Goal: Task Accomplishment & Management: Use online tool/utility

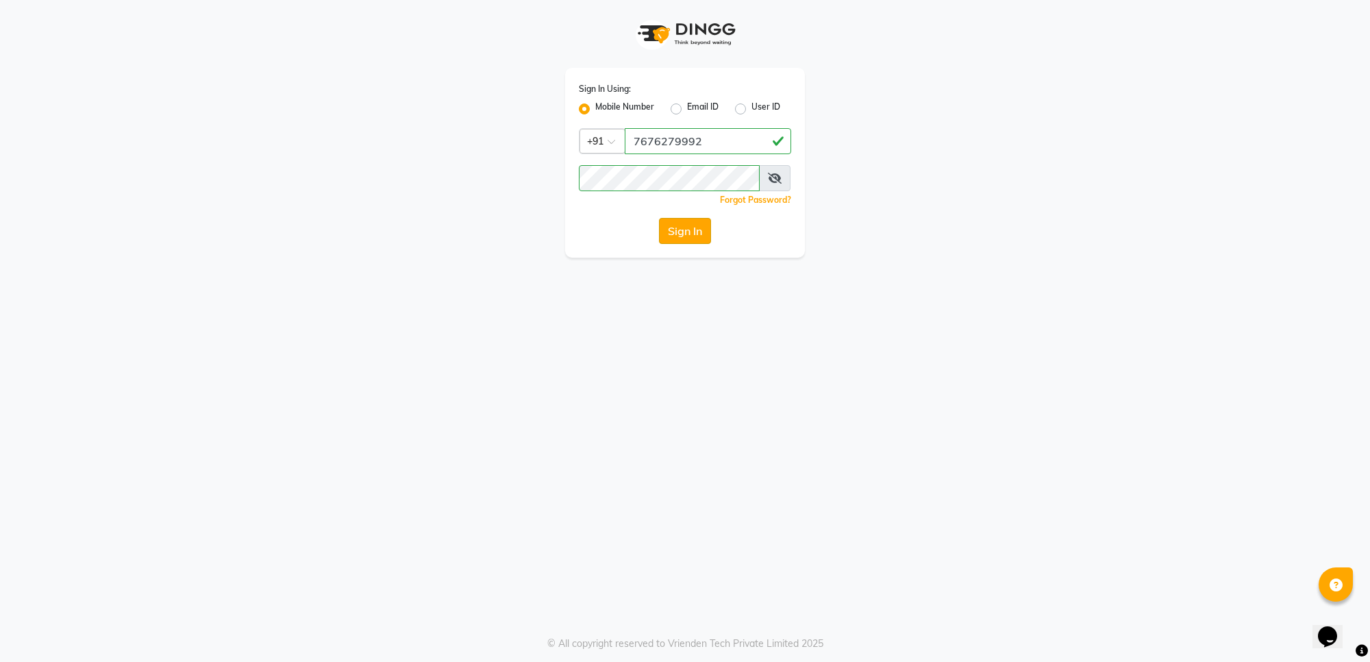
click at [699, 228] on button "Sign In" at bounding box center [685, 231] width 52 height 26
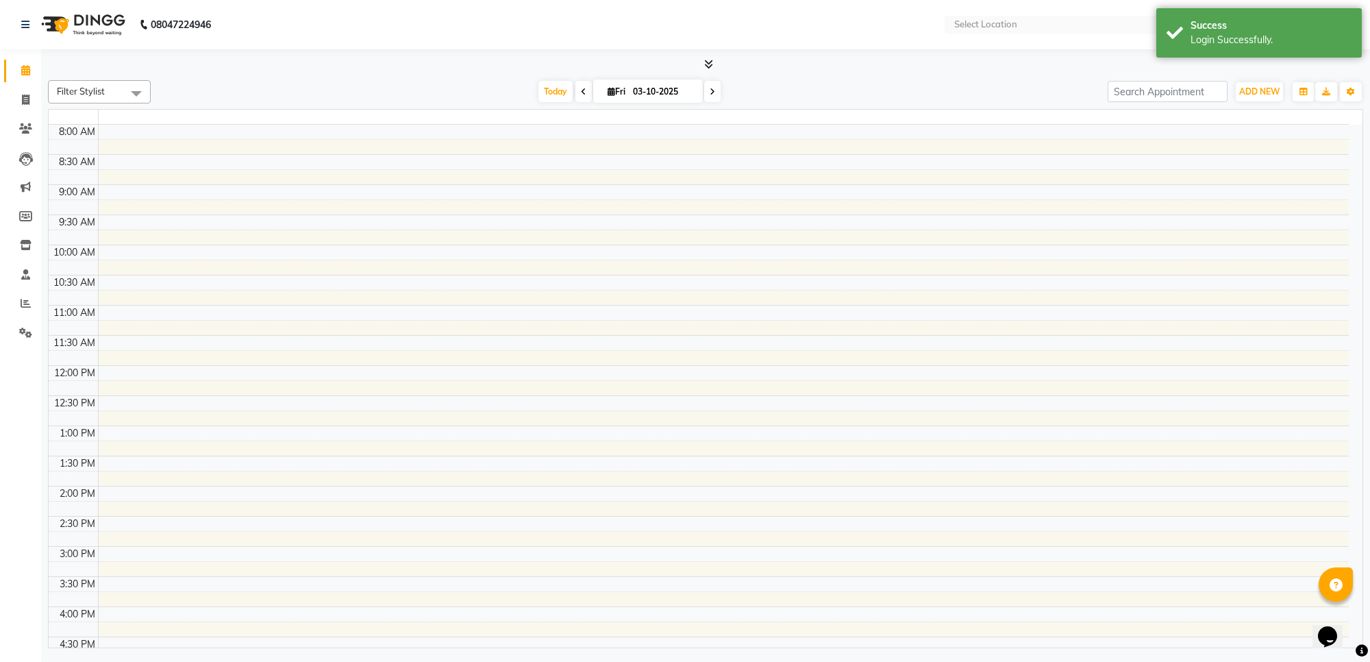
select select "en"
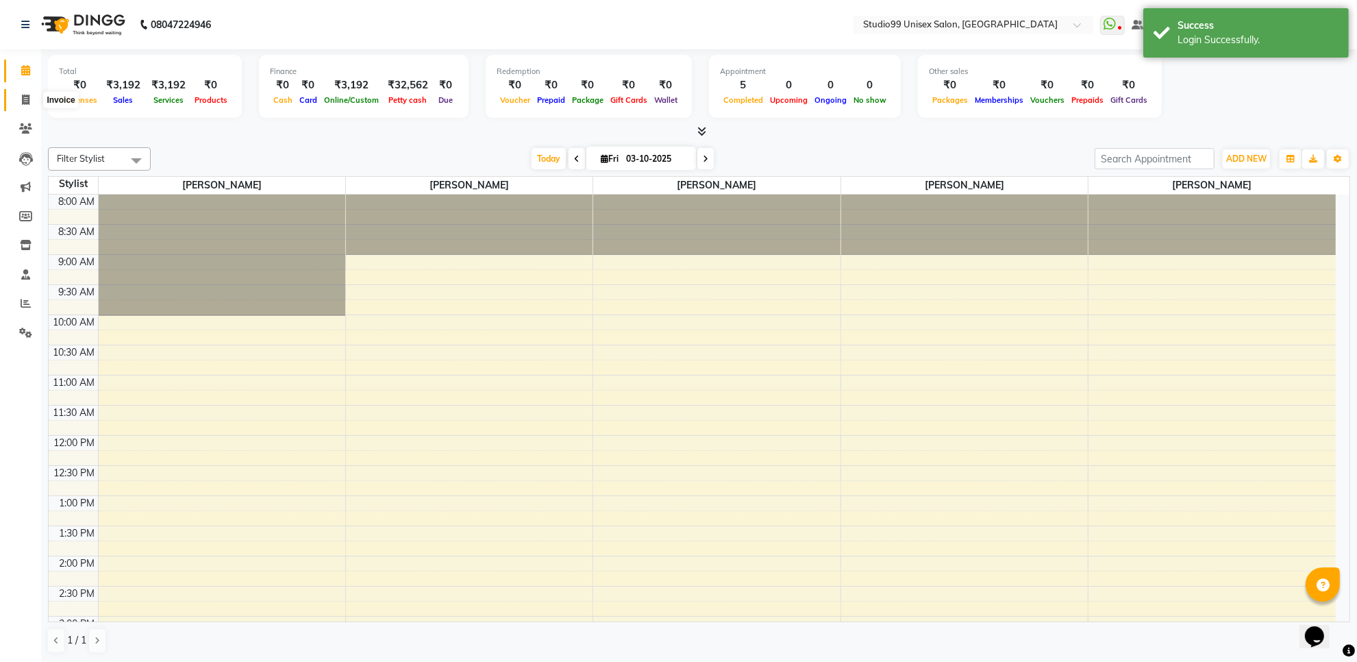
click at [28, 95] on icon at bounding box center [26, 100] width 8 height 10
select select "service"
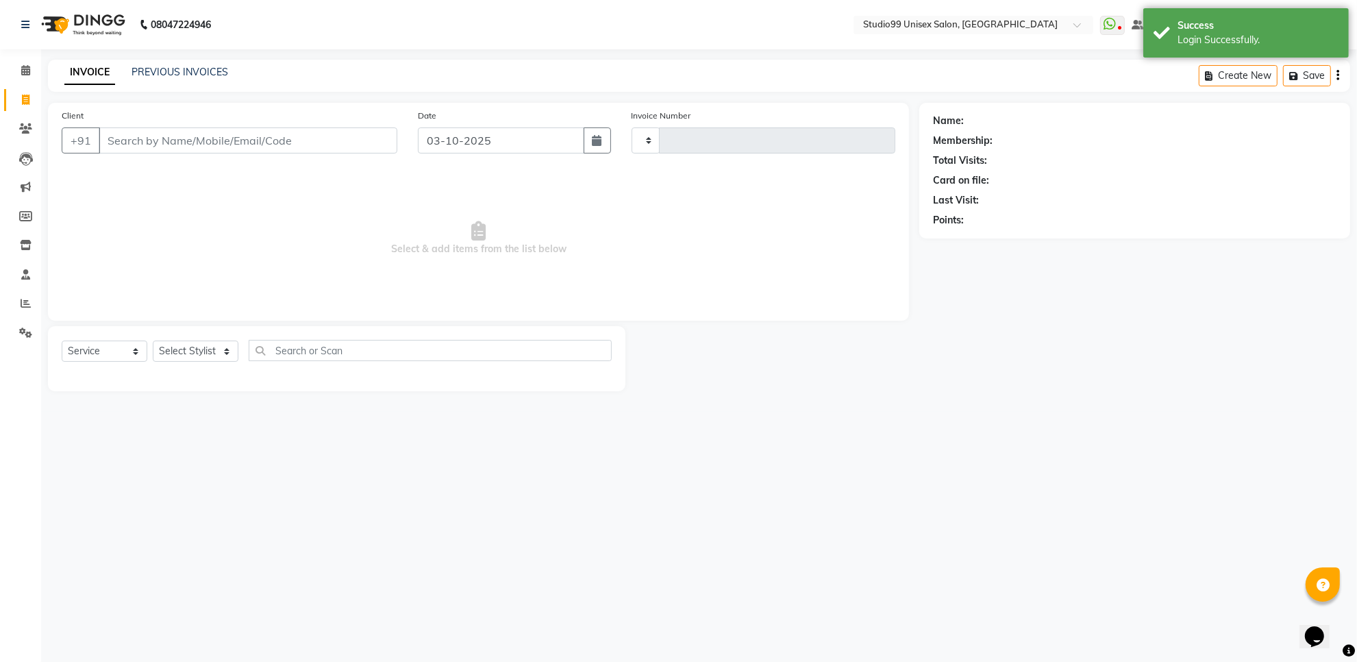
type input "1882"
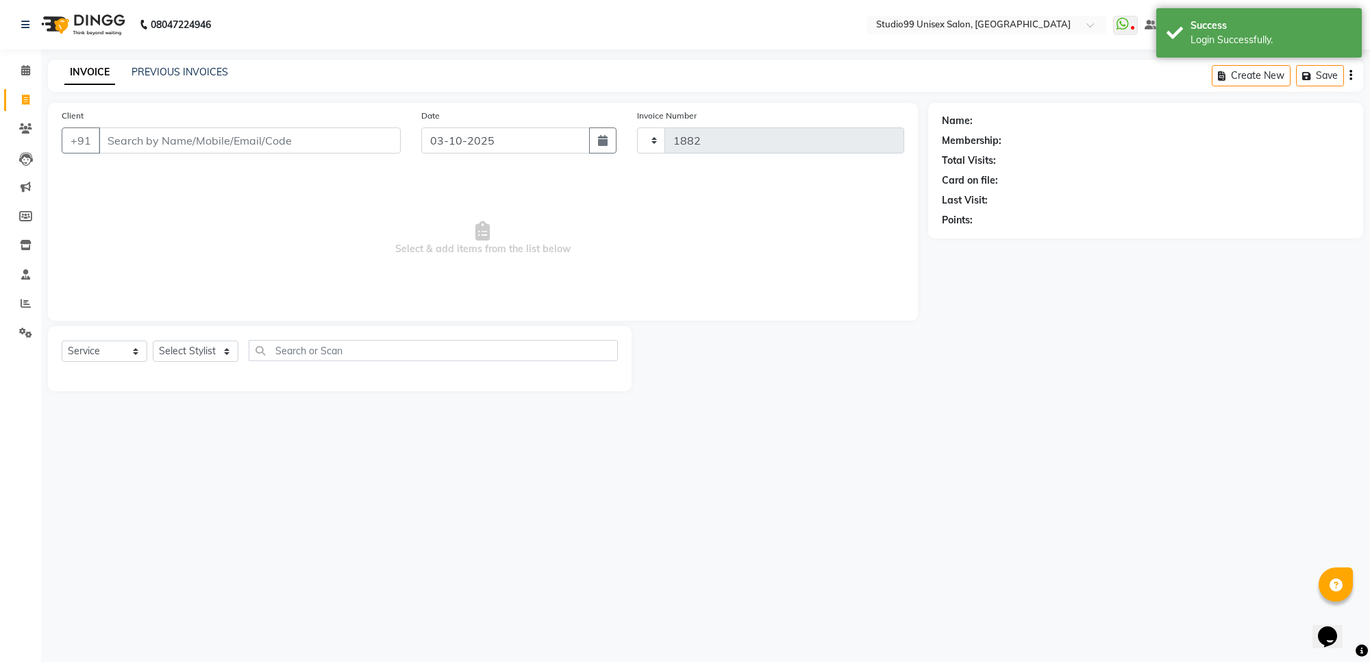
select select "7323"
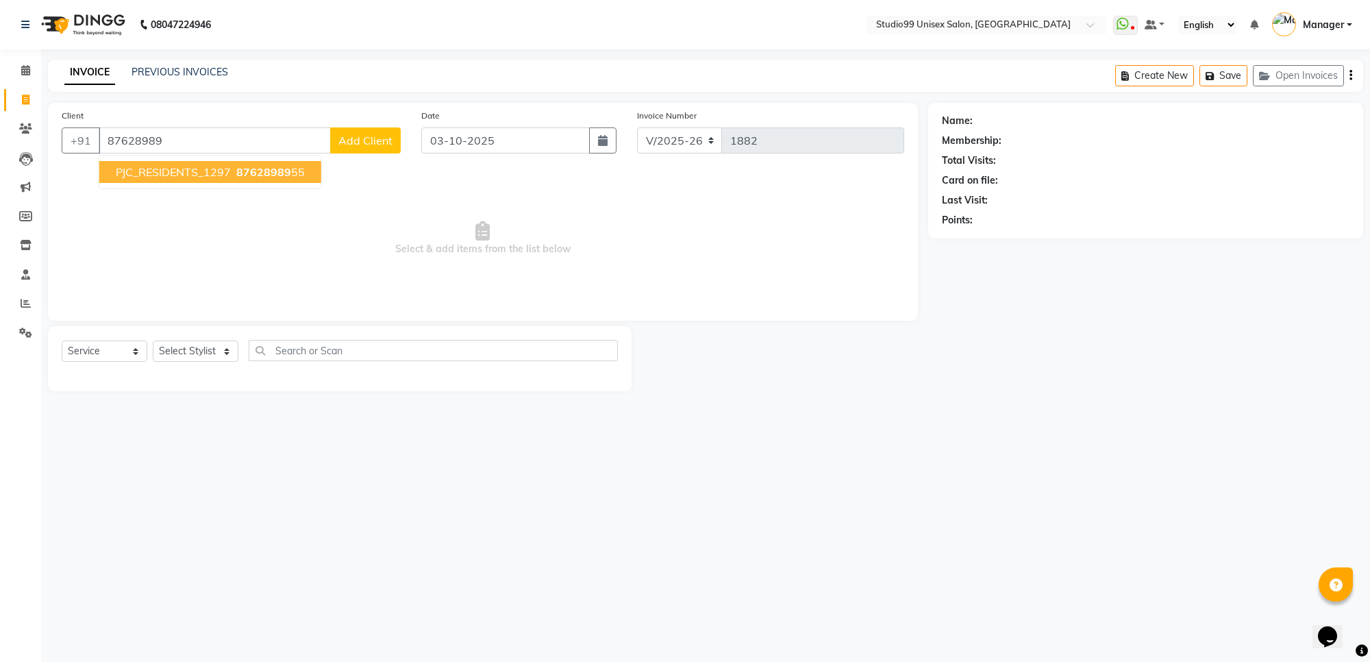
click at [242, 165] on span "87628989" at bounding box center [263, 172] width 55 height 14
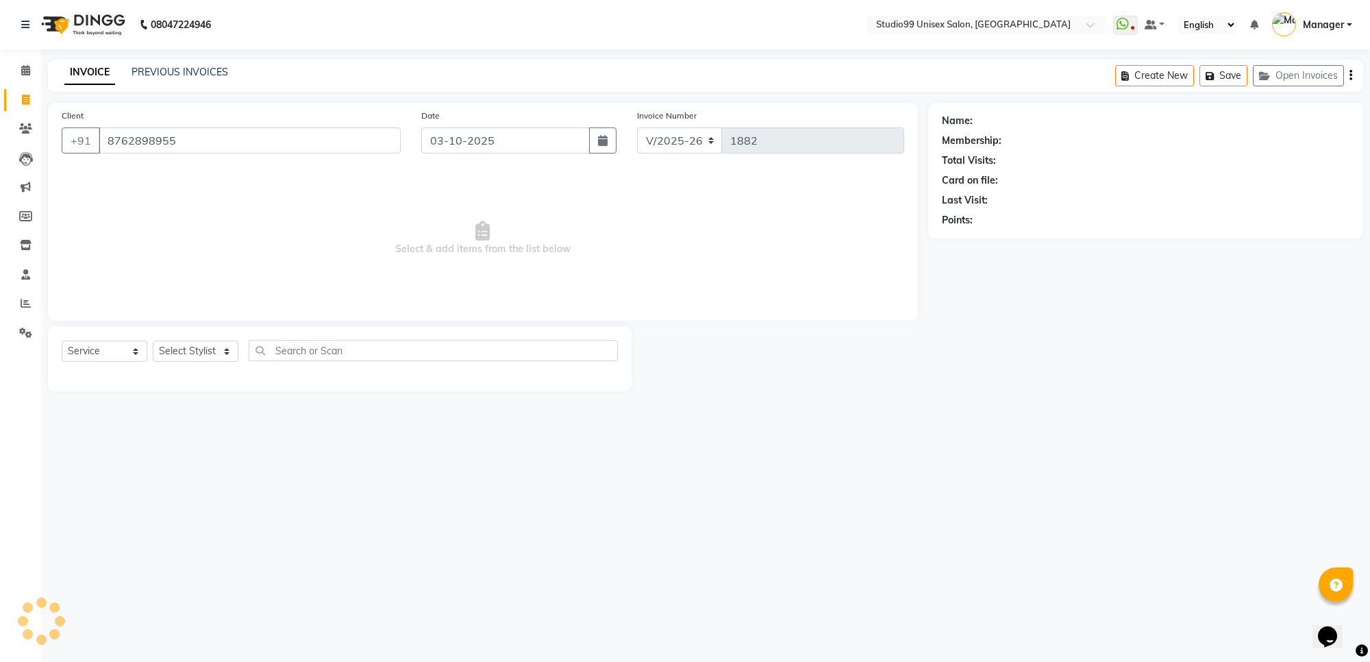
type input "8762898955"
select select "1: Object"
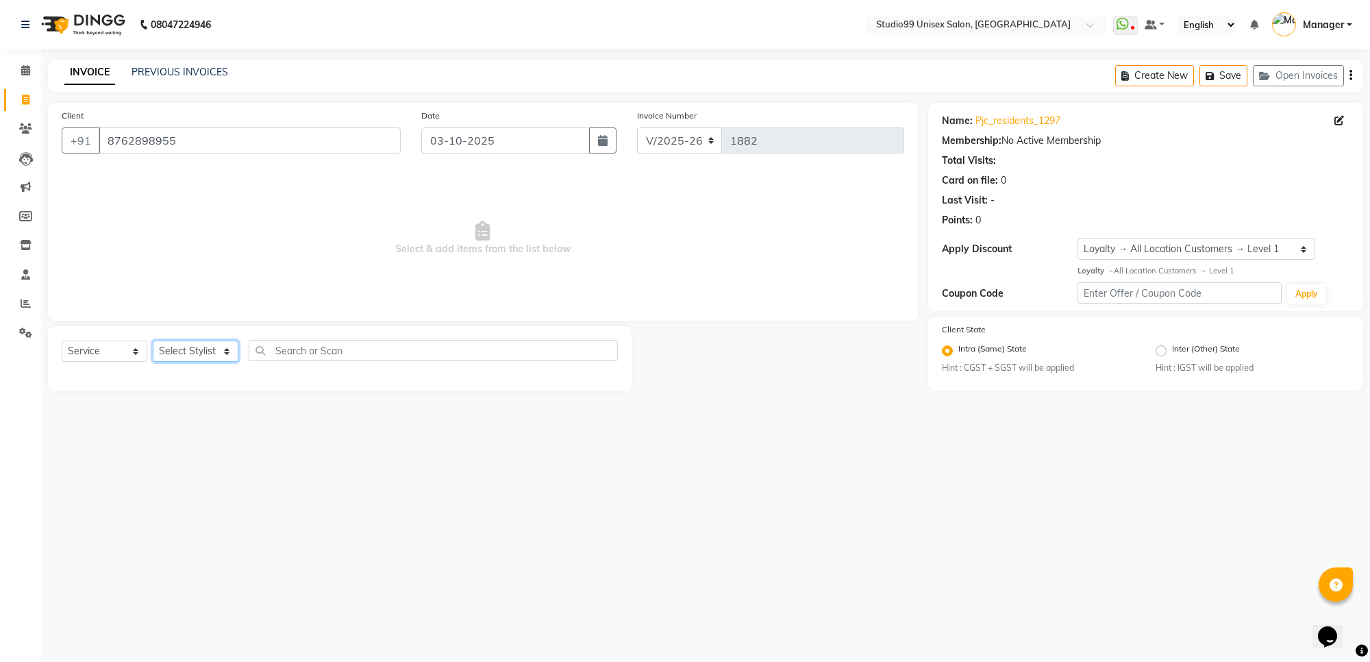
click at [169, 346] on select "Select Stylist Manager [PERSON_NAME] [PERSON_NAME] [PERSON_NAME]" at bounding box center [196, 350] width 86 height 21
select select "63731"
click at [153, 340] on select "Select Stylist Manager [PERSON_NAME] [PERSON_NAME] [PERSON_NAME]" at bounding box center [196, 350] width 86 height 21
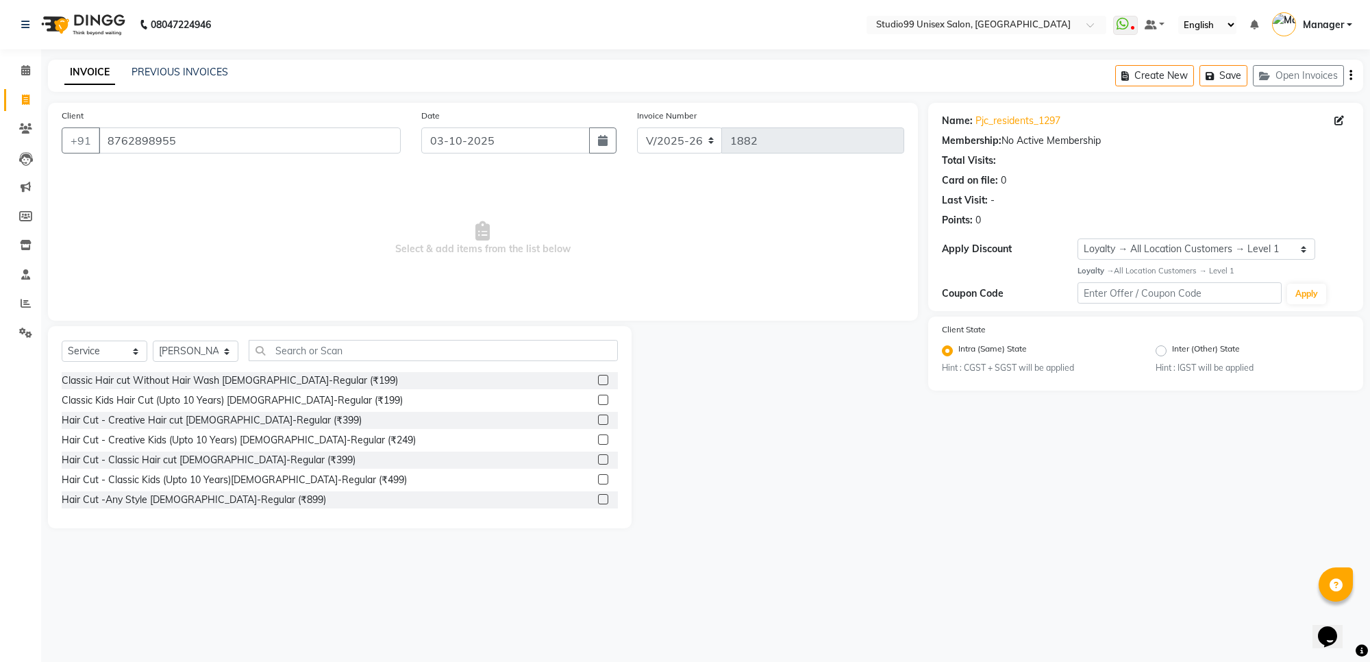
click at [405, 244] on span "Select & add items from the list below" at bounding box center [483, 238] width 842 height 137
click at [478, 344] on input "text" at bounding box center [433, 350] width 369 height 21
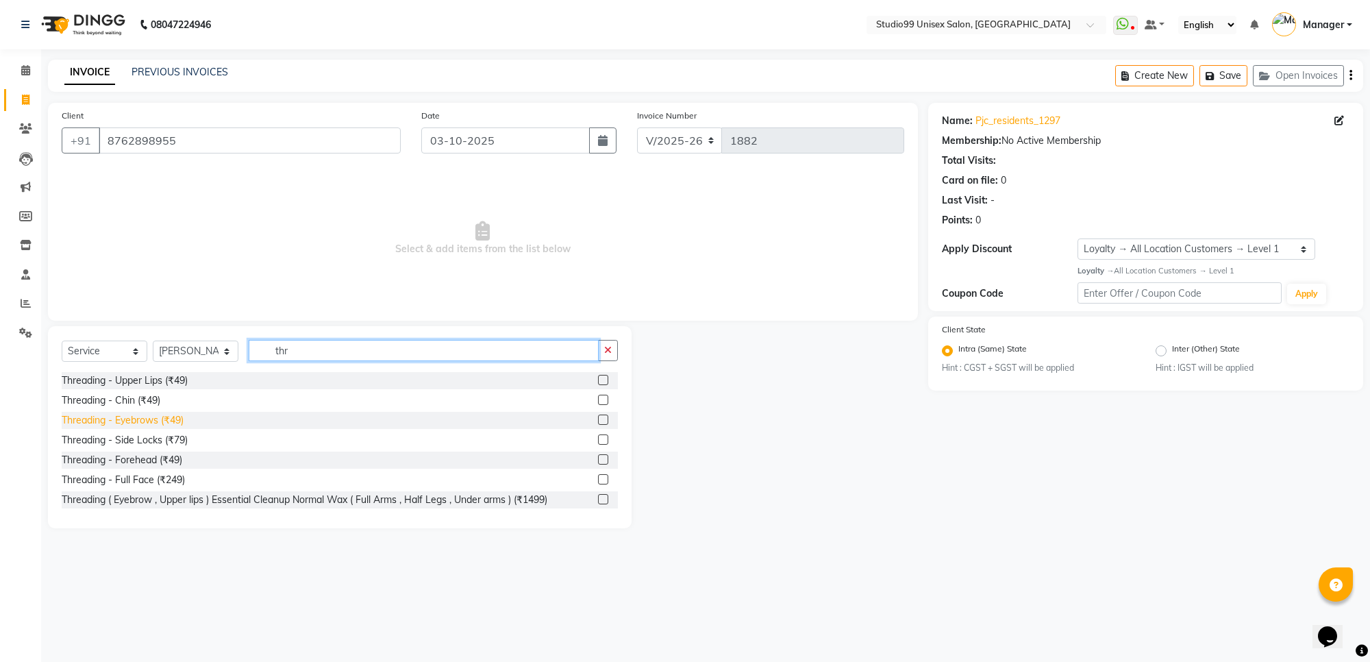
type input "thr"
click at [169, 422] on div "Threading - Eyebrows (₹49)" at bounding box center [123, 420] width 122 height 14
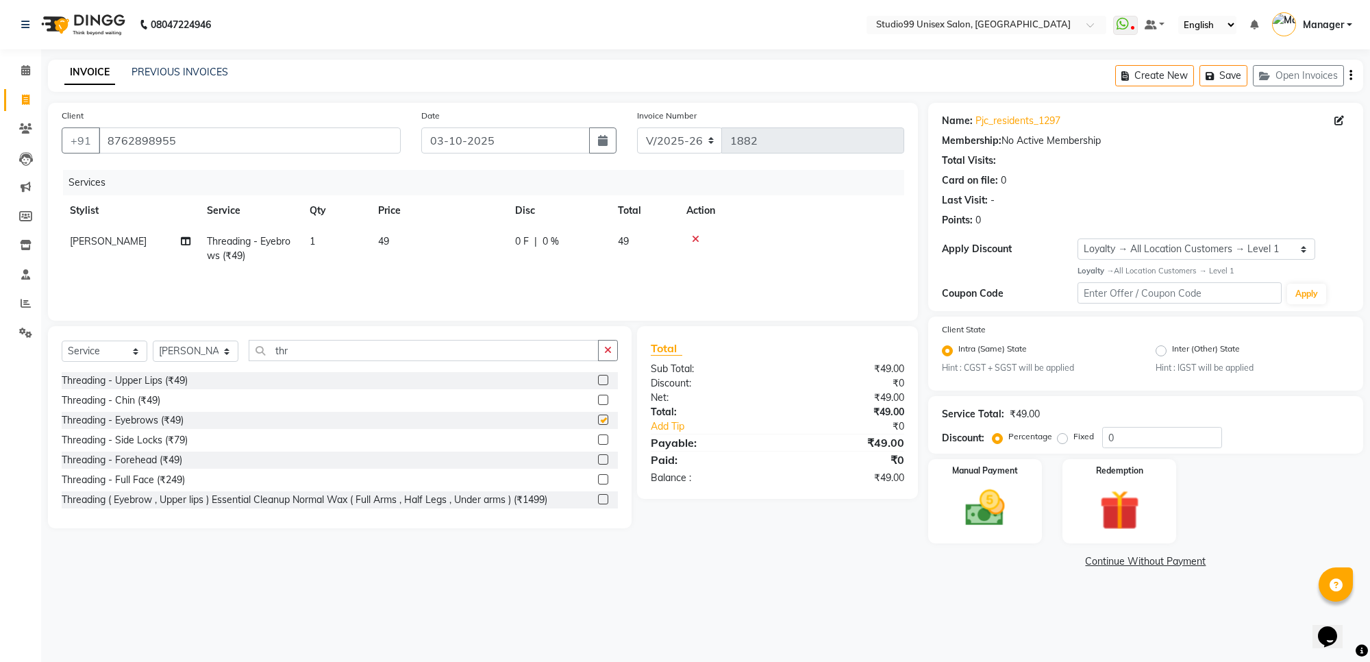
checkbox input "false"
click at [979, 498] on img at bounding box center [984, 508] width 67 height 48
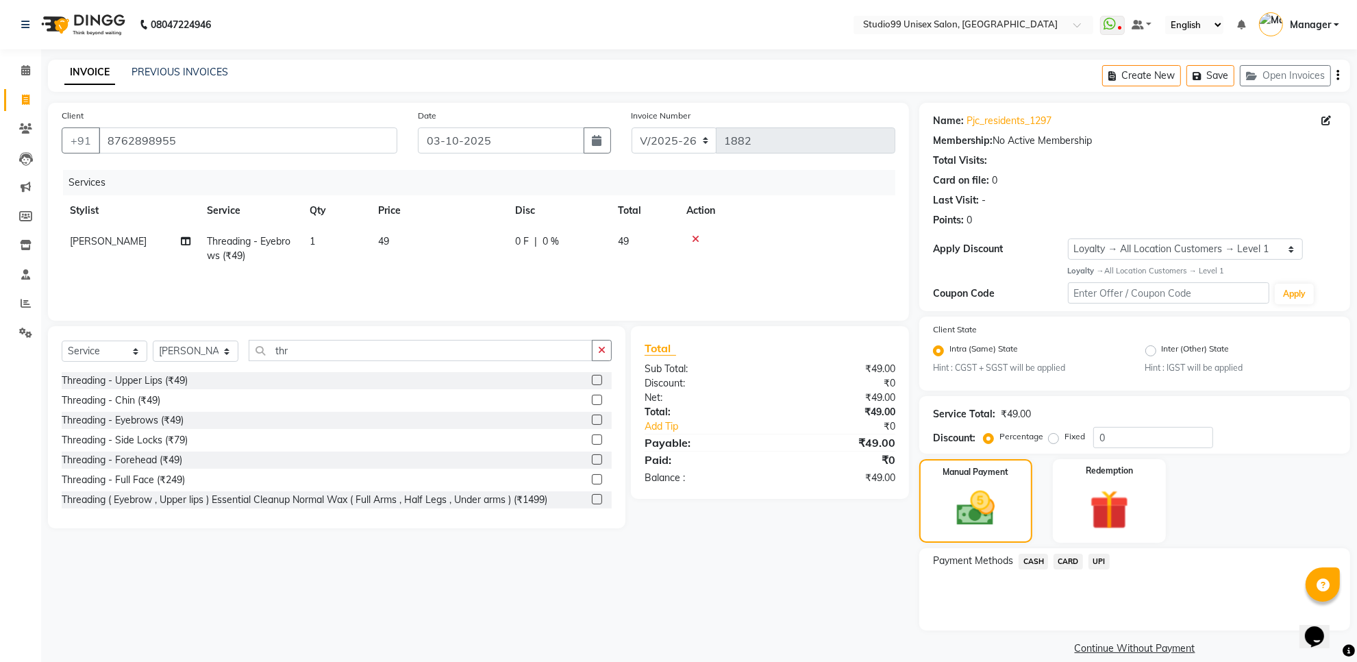
click at [1100, 556] on span "UPI" at bounding box center [1098, 561] width 21 height 16
click at [1140, 625] on button "Add Payment" at bounding box center [1205, 633] width 262 height 21
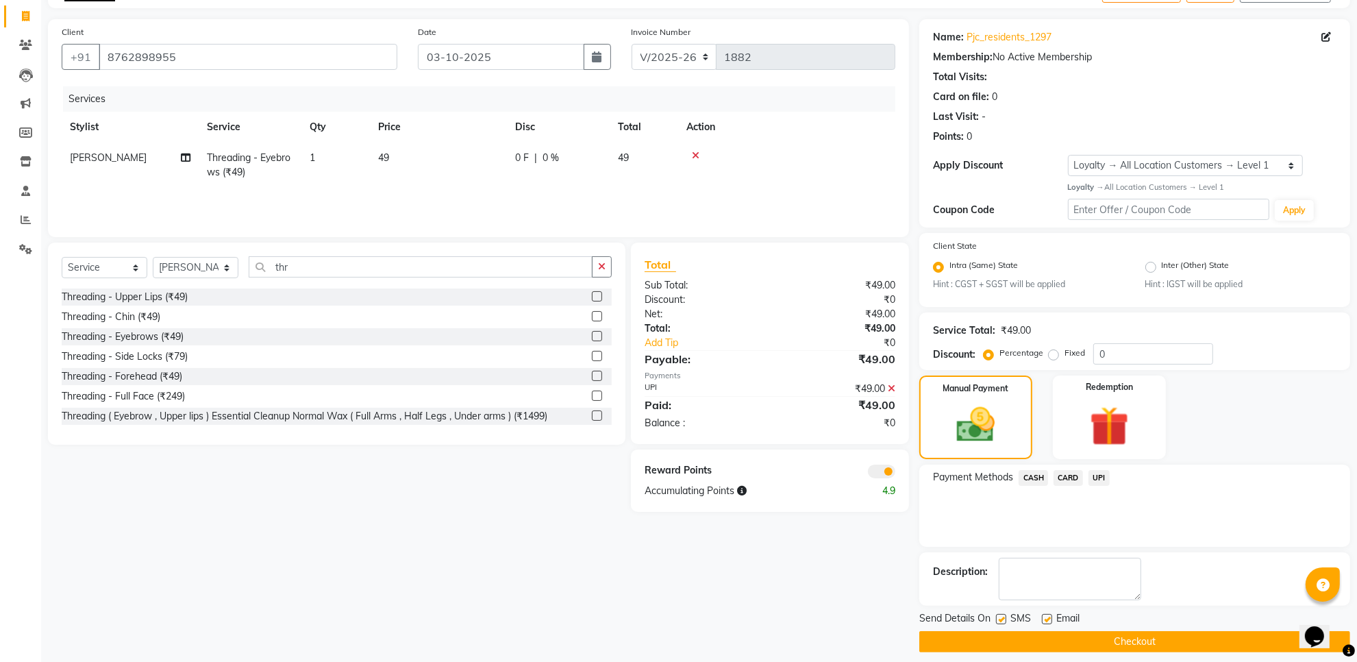
scroll to position [93, 0]
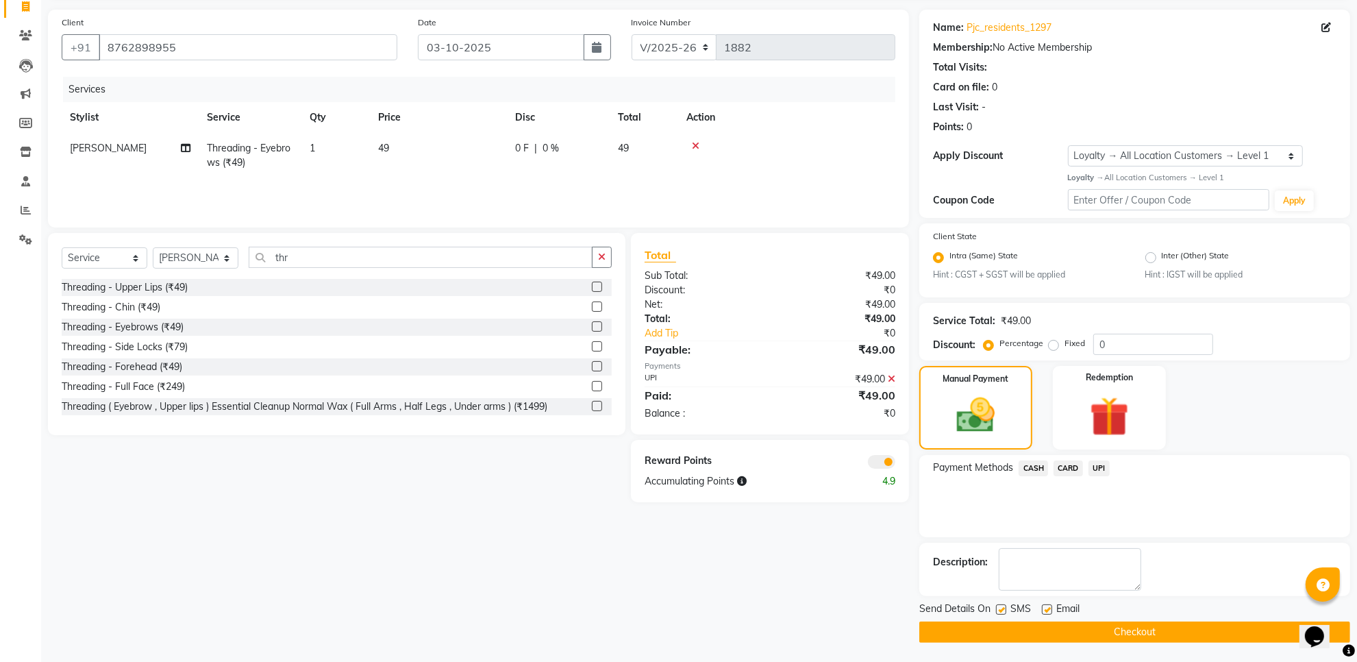
click at [1144, 638] on button "Checkout" at bounding box center [1134, 631] width 431 height 21
